Goal: Transaction & Acquisition: Purchase product/service

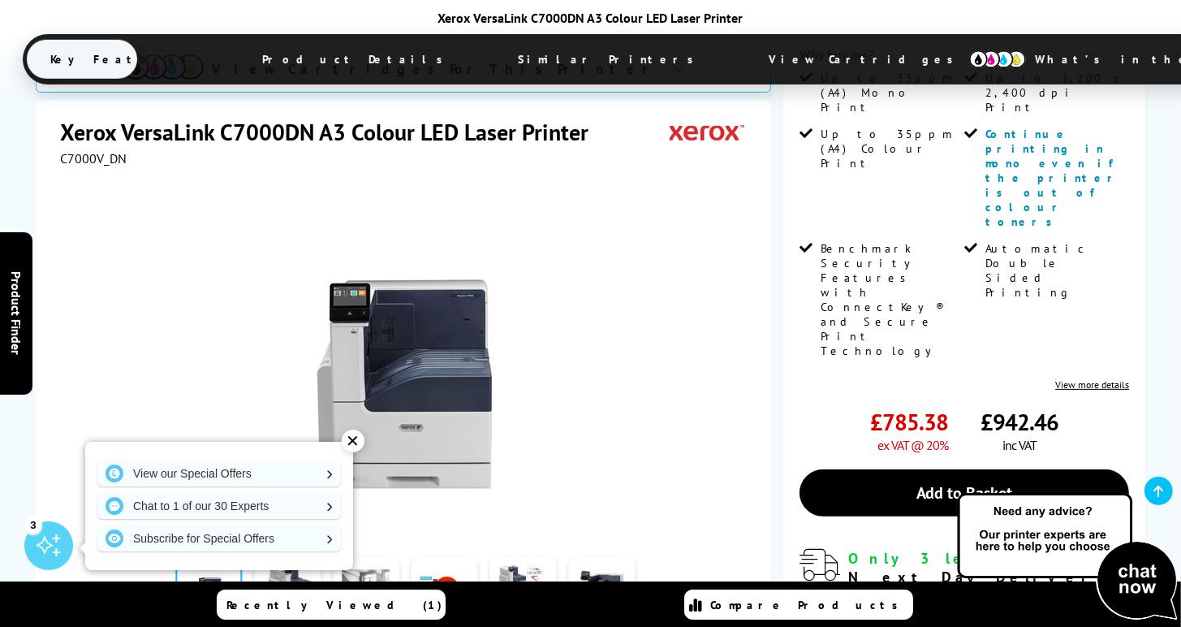
scroll to position [487, 0]
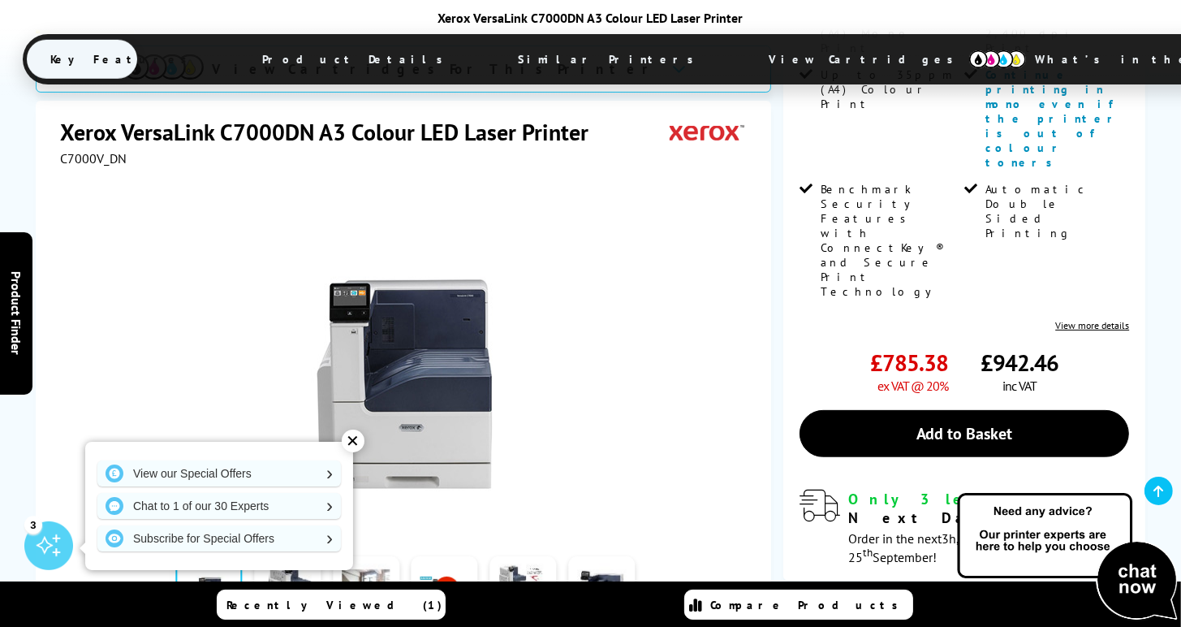
click at [358, 441] on div "✕" at bounding box center [353, 440] width 23 height 23
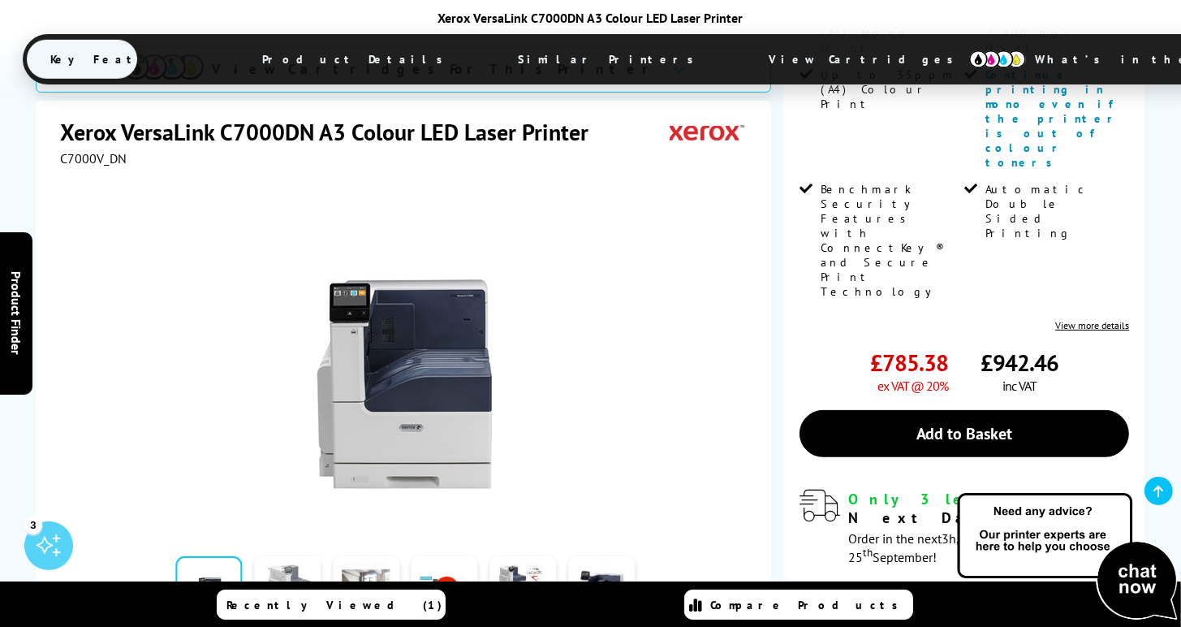
click at [305, 556] on link at bounding box center [287, 590] width 67 height 69
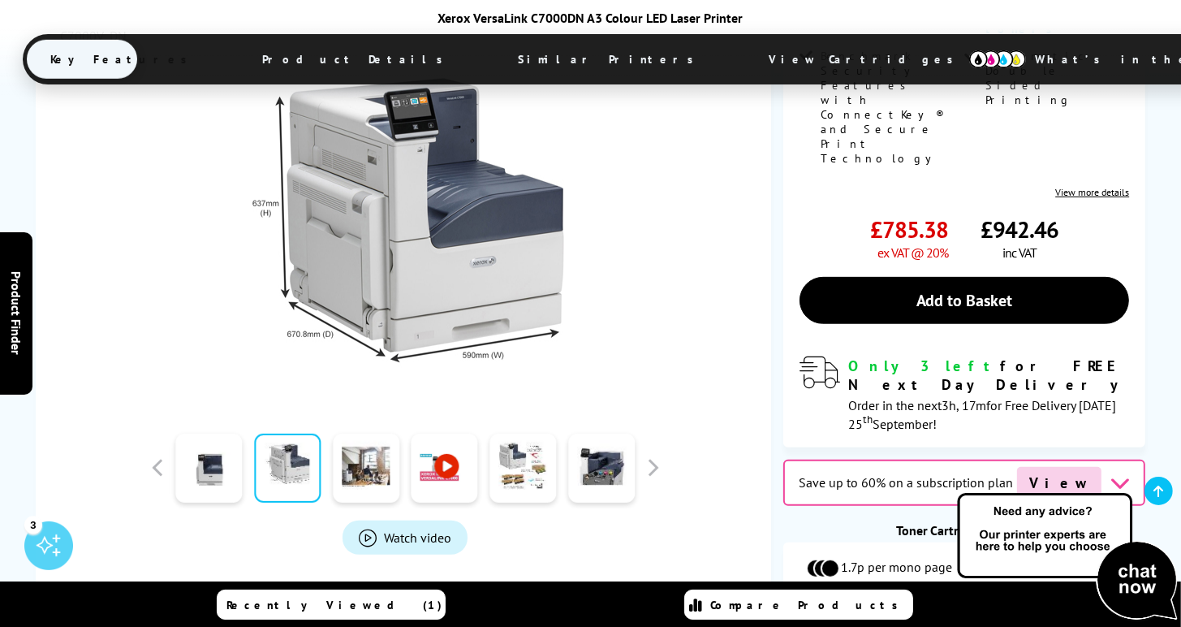
scroll to position [568, 0]
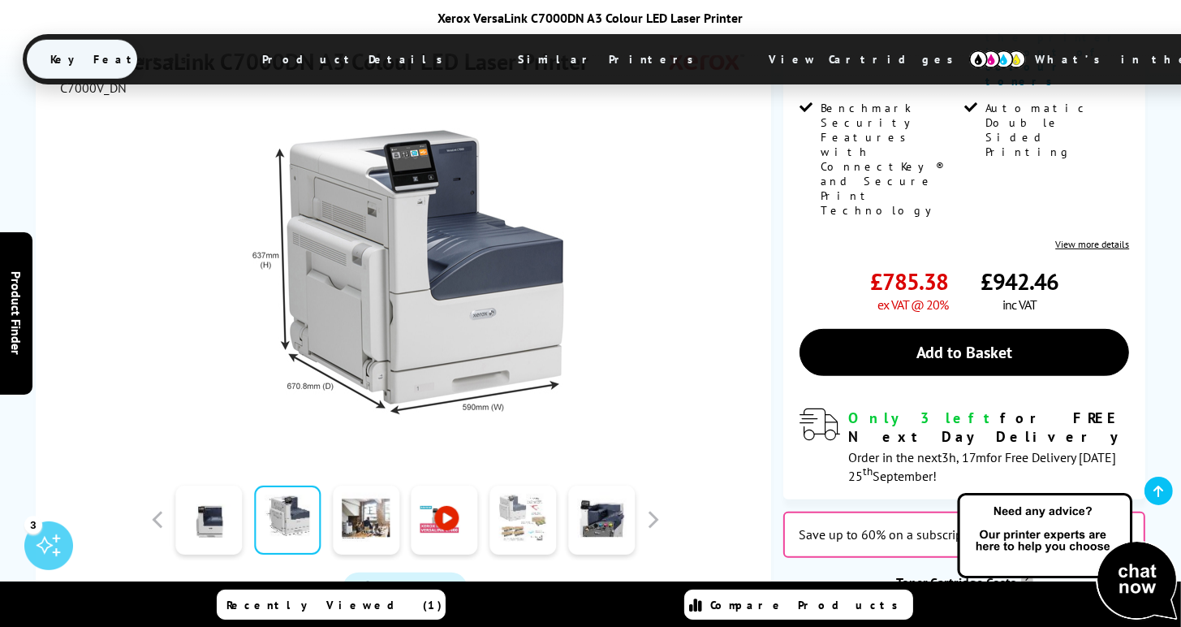
click at [532, 485] on link at bounding box center [522, 519] width 67 height 69
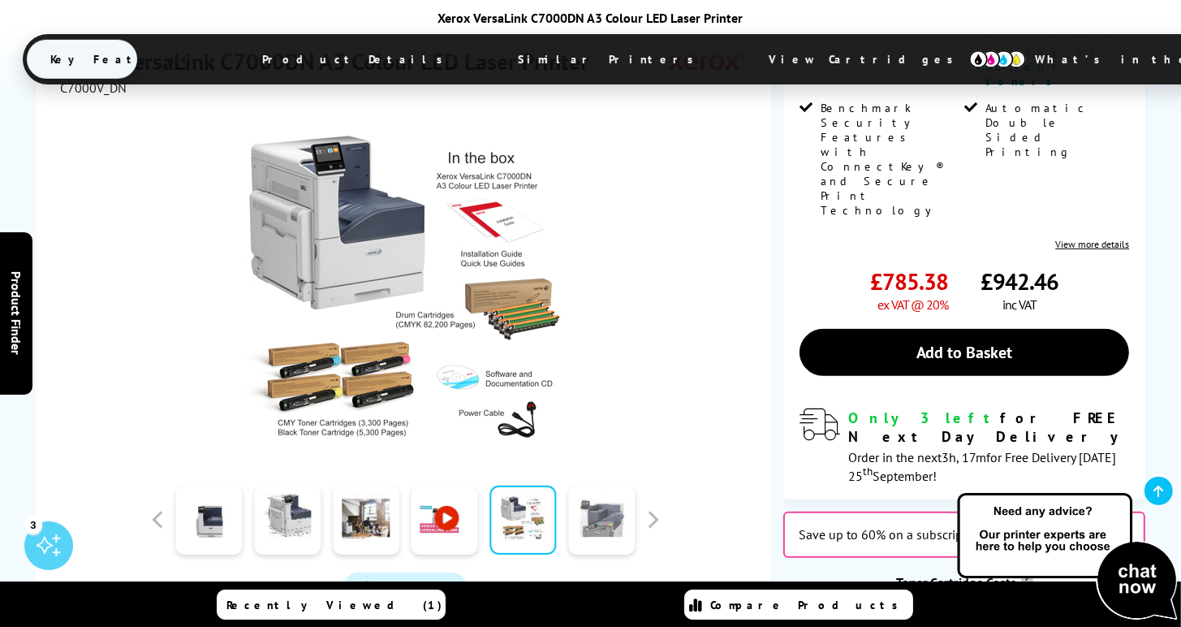
click at [588, 485] on link at bounding box center [601, 519] width 67 height 69
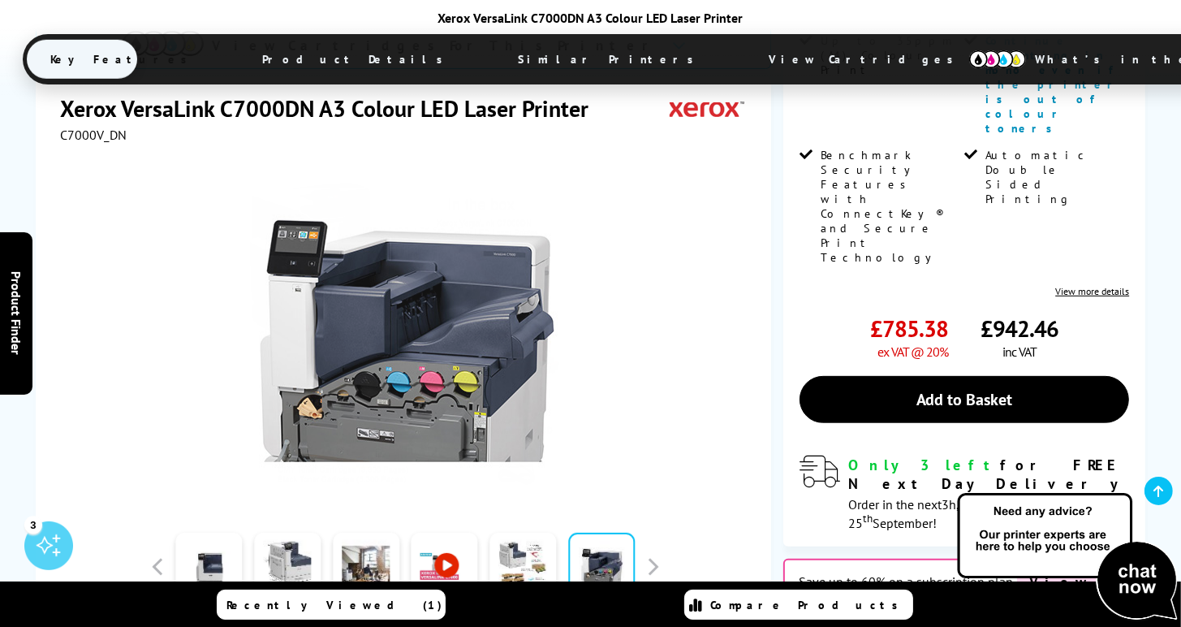
scroll to position [406, 0]
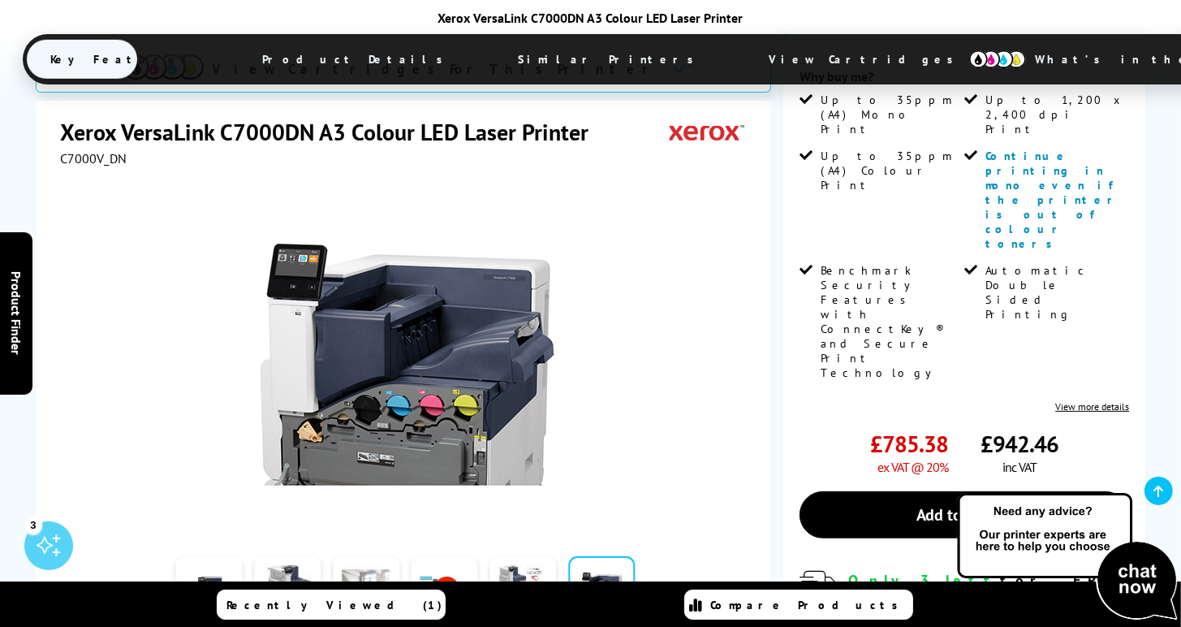
drag, startPoint x: 403, startPoint y: 476, endPoint x: 351, endPoint y: 475, distance: 52.0
click at [399, 549] on div at bounding box center [366, 589] width 79 height 81
click at [340, 556] on link at bounding box center [366, 590] width 67 height 69
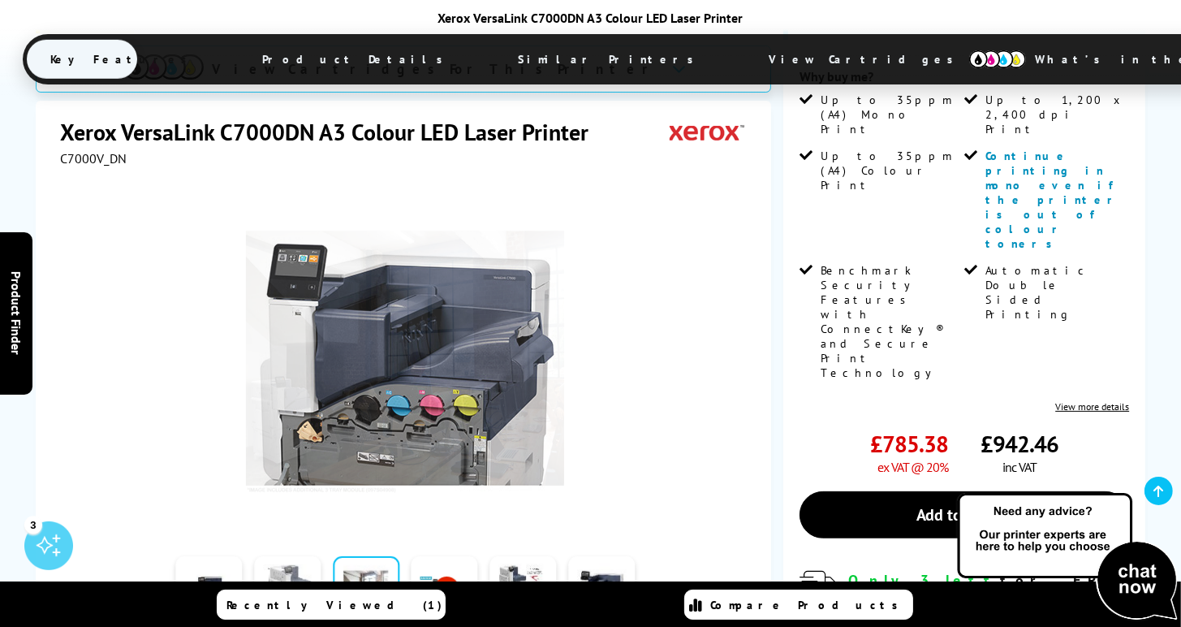
click at [286, 556] on link at bounding box center [287, 590] width 67 height 69
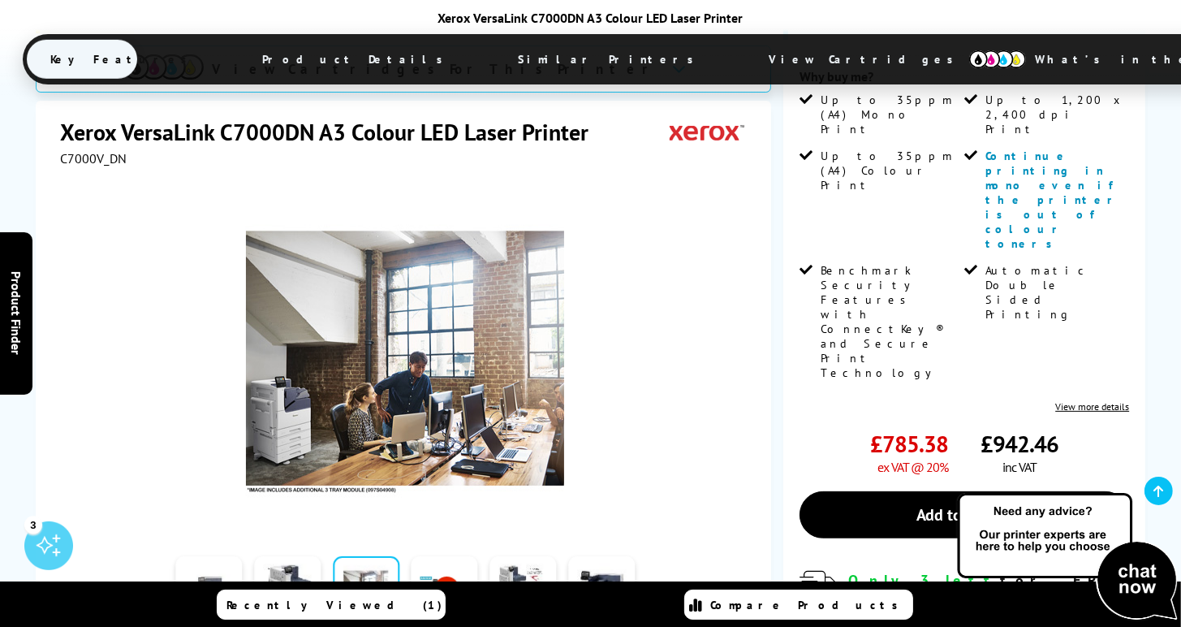
click at [191, 556] on link at bounding box center [209, 590] width 67 height 69
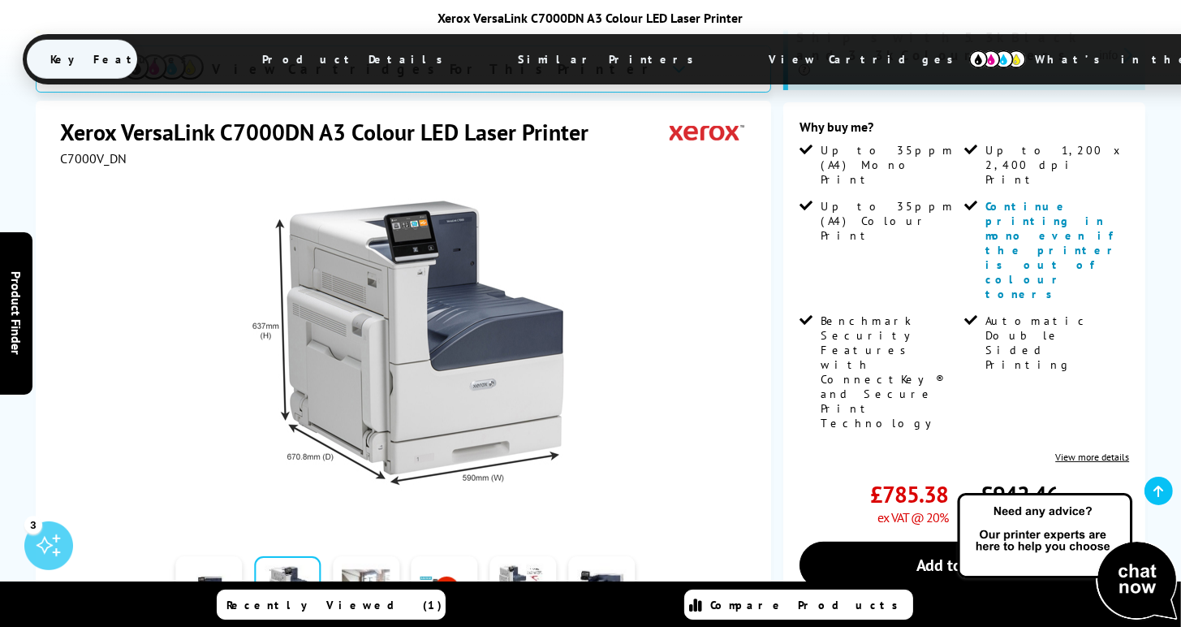
scroll to position [162, 0]
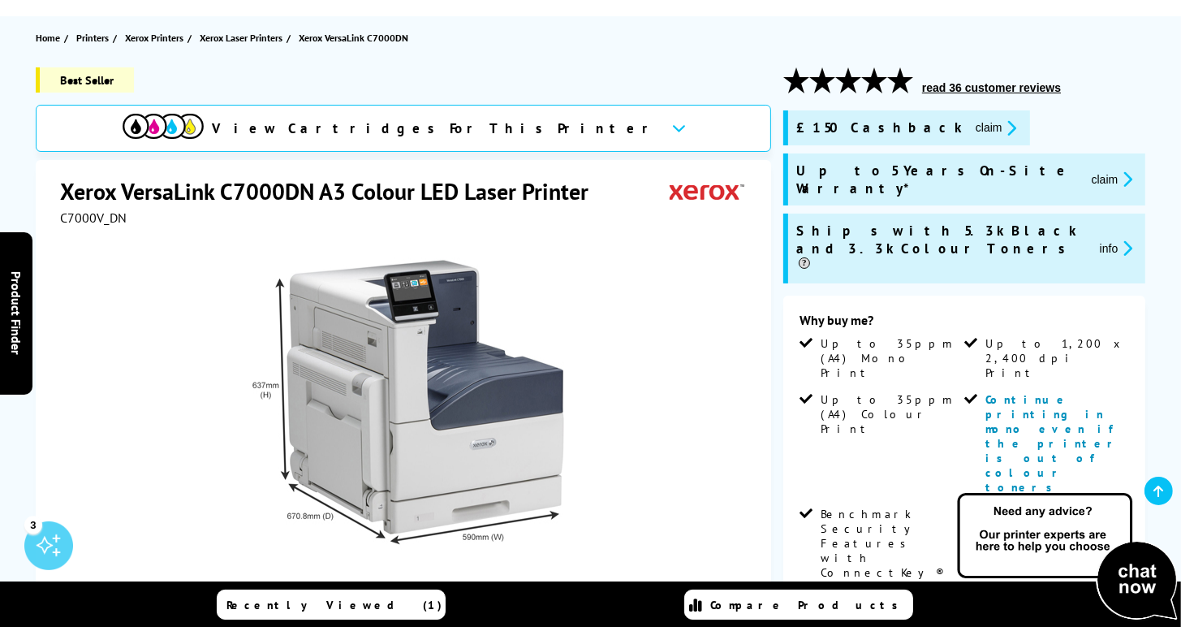
click at [971, 125] on button "claim" at bounding box center [996, 127] width 51 height 19
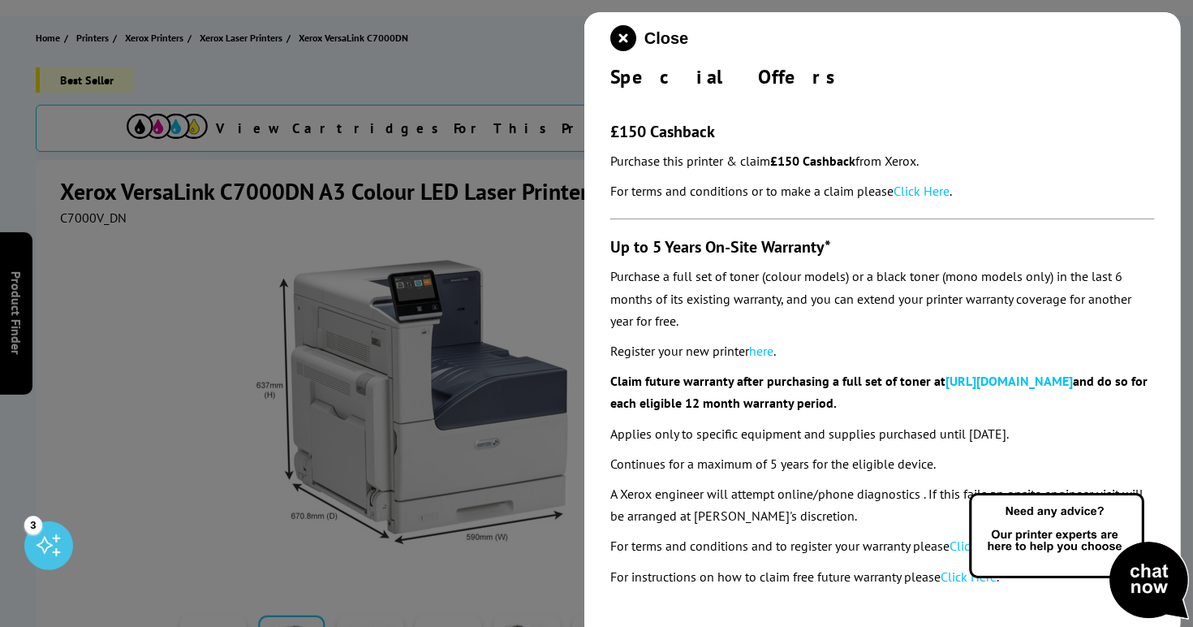
click at [161, 345] on div at bounding box center [596, 313] width 1193 height 627
click at [617, 31] on icon "close modal" at bounding box center [623, 38] width 26 height 26
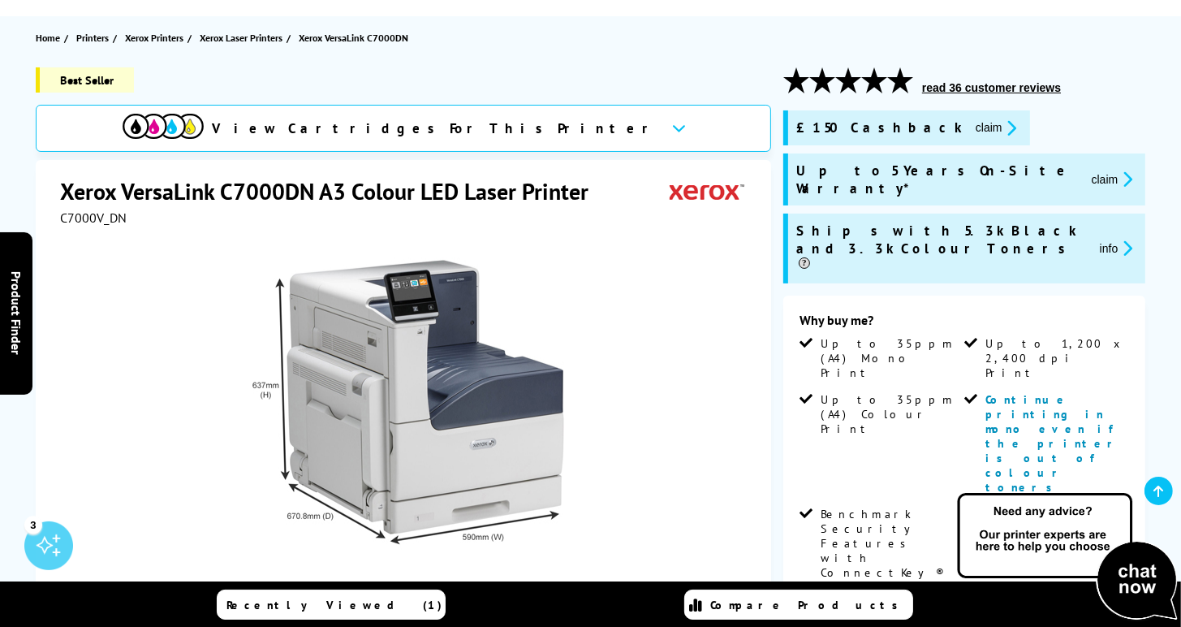
click at [971, 127] on button "claim" at bounding box center [996, 127] width 51 height 19
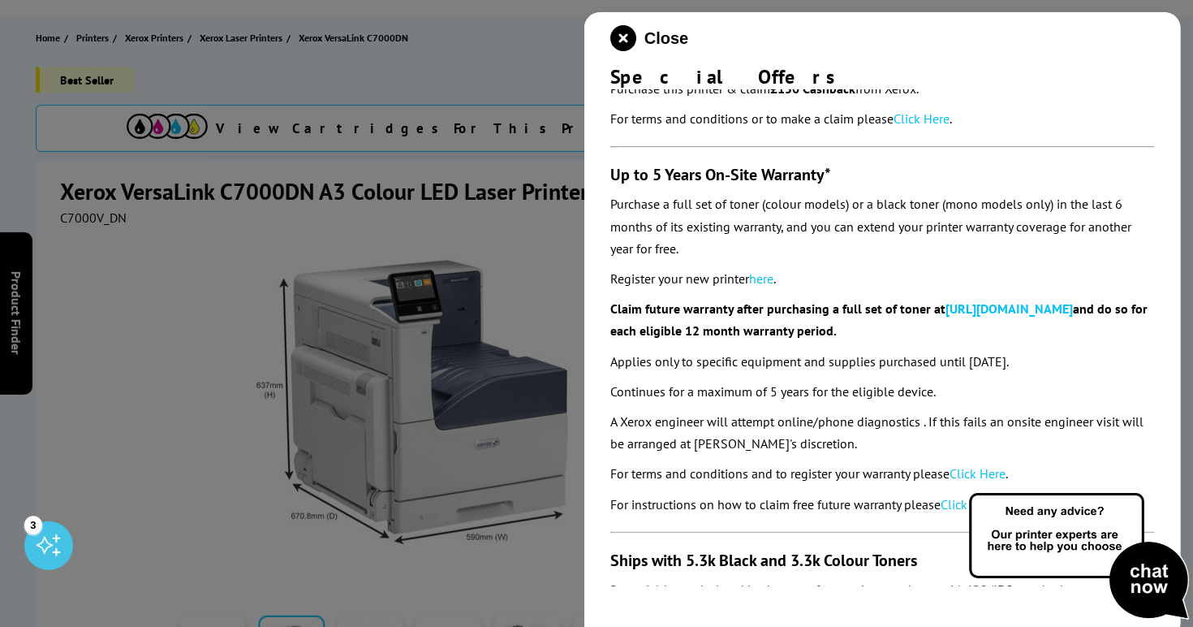
scroll to position [81, 0]
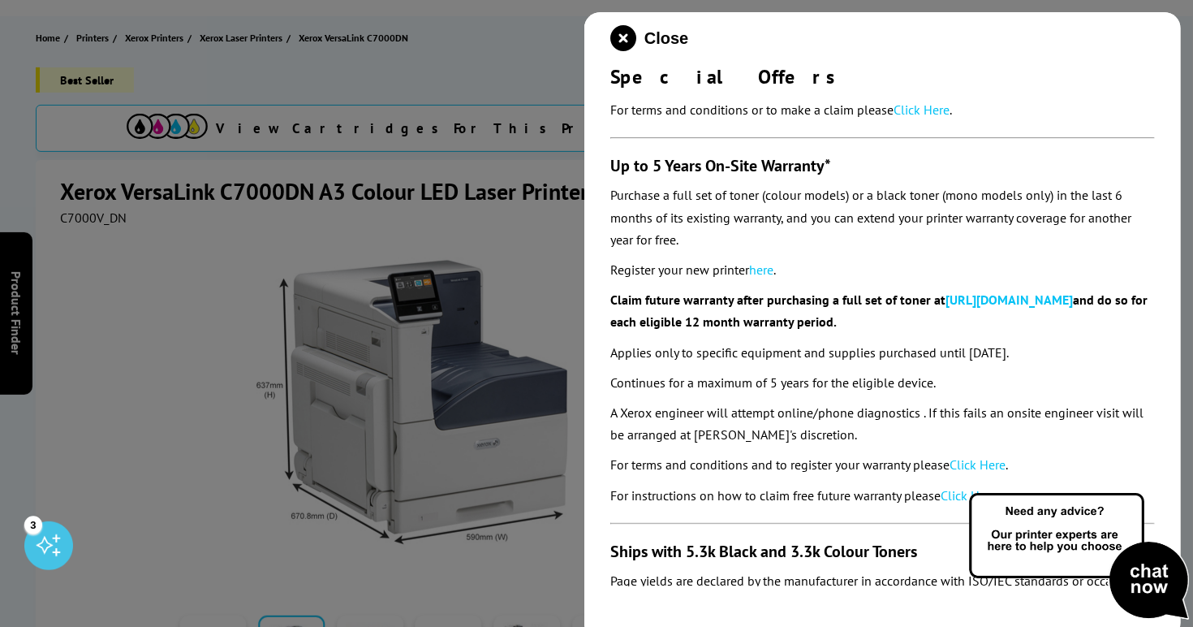
click at [771, 274] on link "here" at bounding box center [761, 269] width 24 height 16
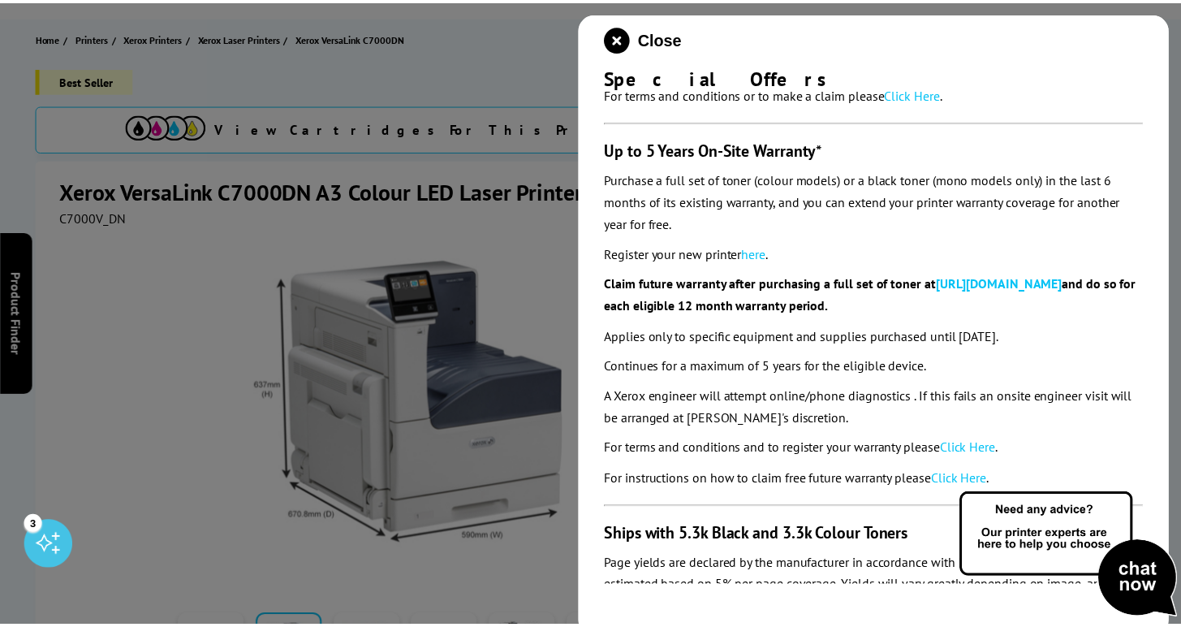
scroll to position [137, 0]
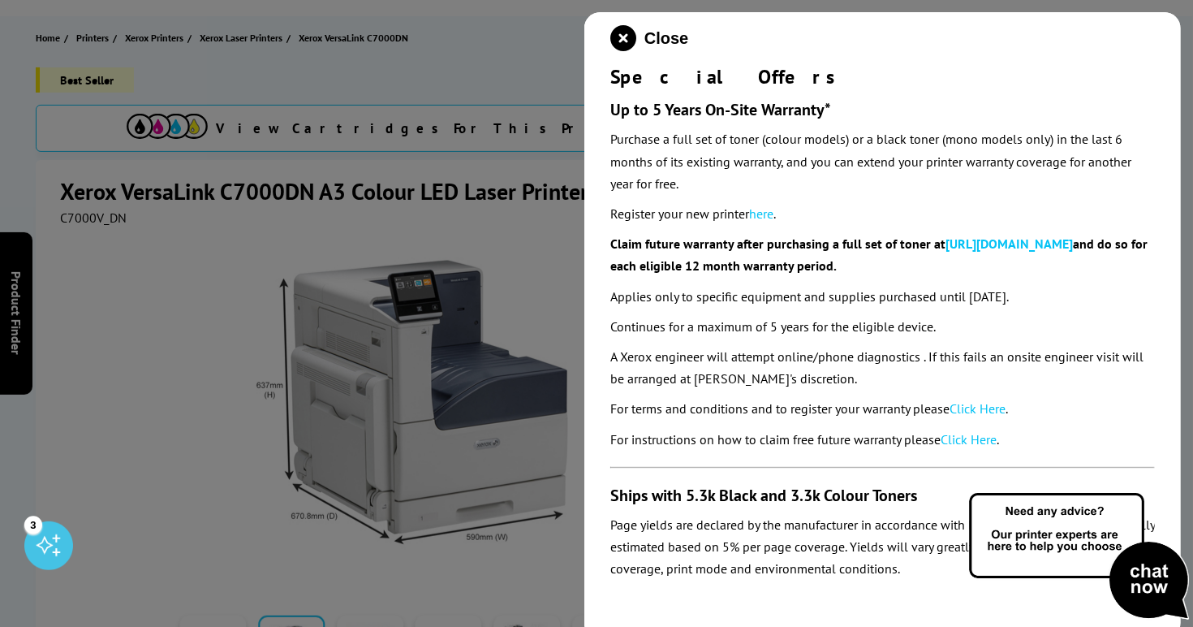
click at [466, 65] on div at bounding box center [596, 313] width 1193 height 627
click at [620, 41] on icon "close modal" at bounding box center [623, 38] width 26 height 26
